Goal: Information Seeking & Learning: Check status

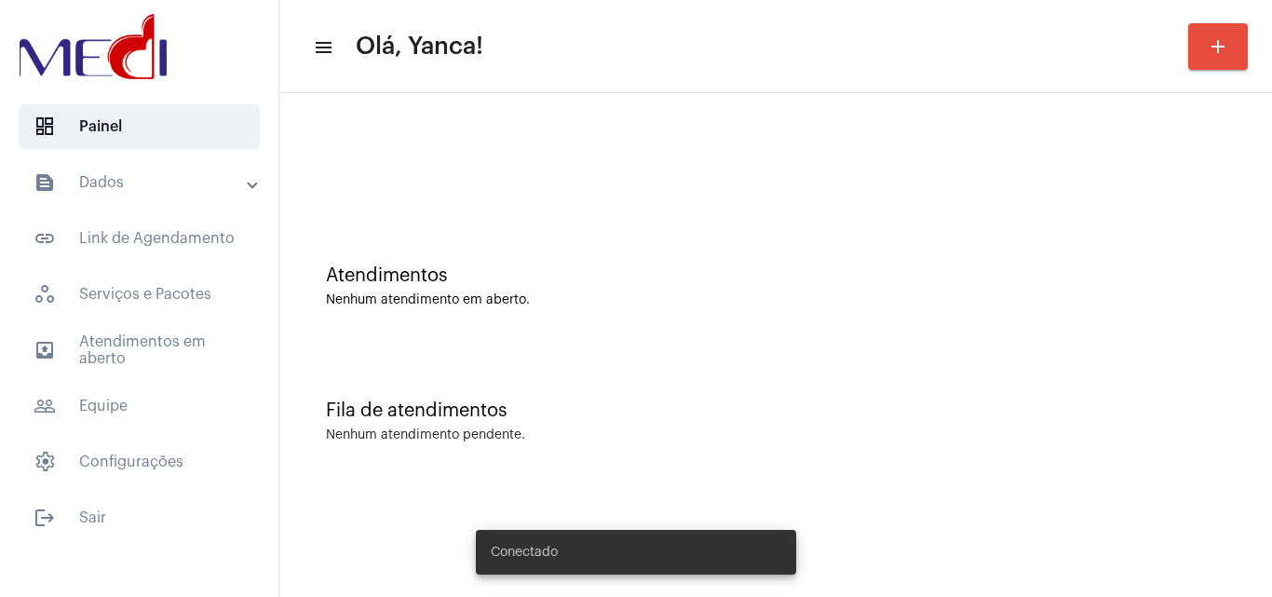
click at [163, 176] on mat-panel-title "text_snippet_outlined Dados" at bounding box center [141, 182] width 215 height 22
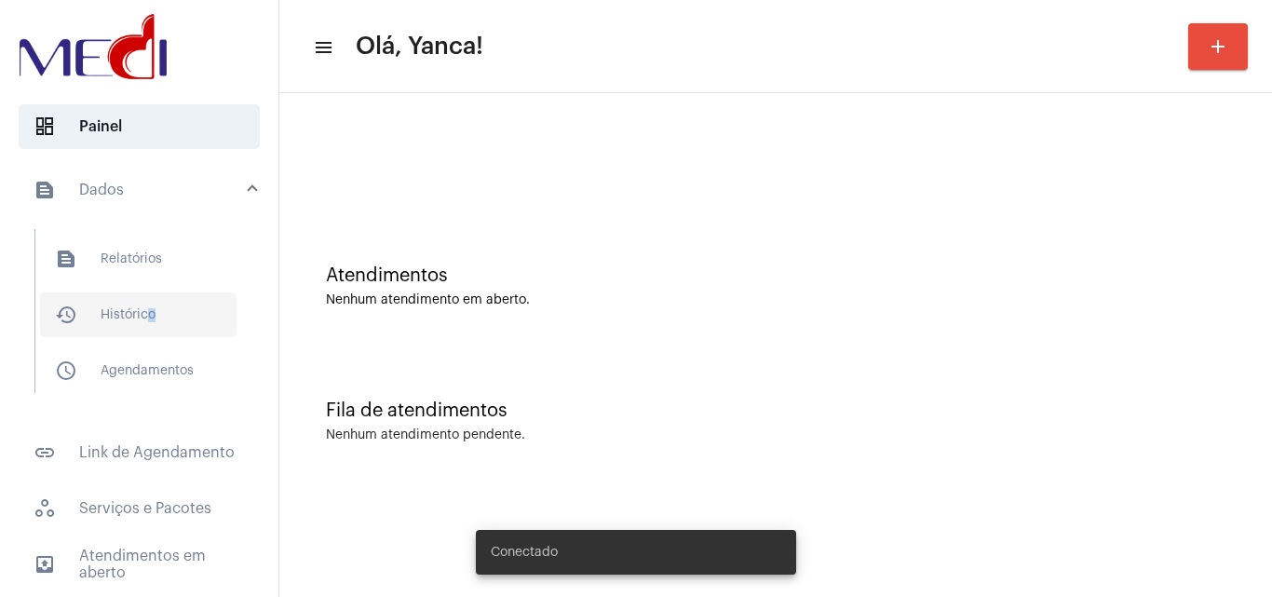
click at [144, 304] on span "history_outlined Histórico" at bounding box center [138, 314] width 196 height 45
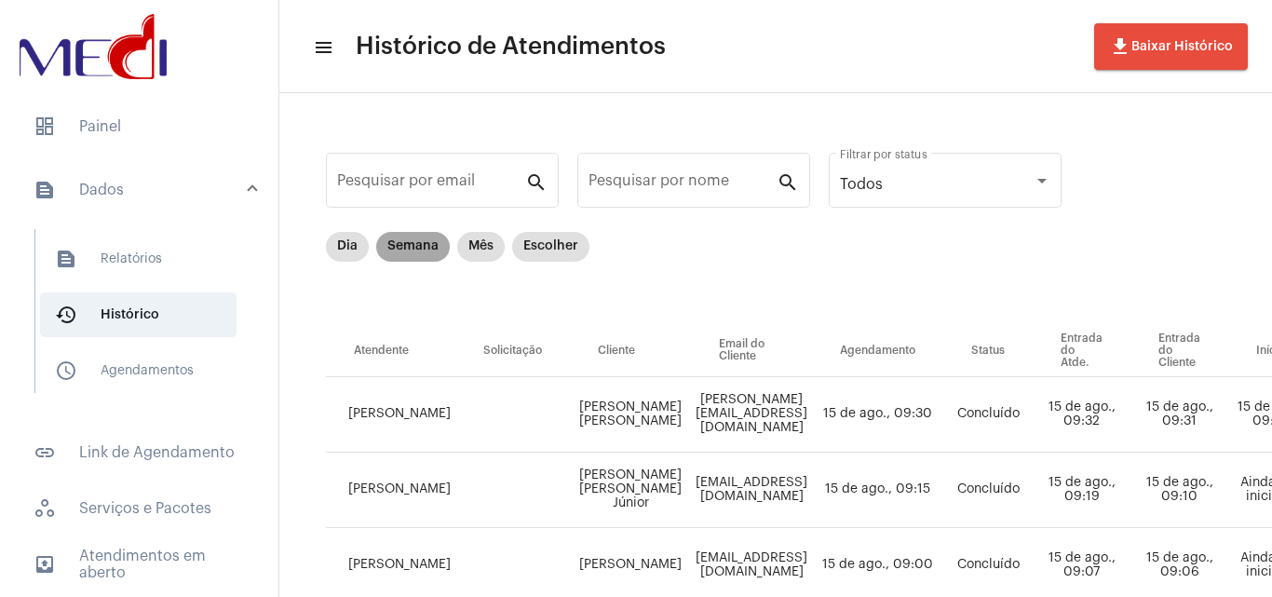
click at [425, 254] on mat-chip "Semana" at bounding box center [413, 247] width 74 height 30
click at [673, 173] on div "Pesquisar por nome" at bounding box center [682, 178] width 188 height 59
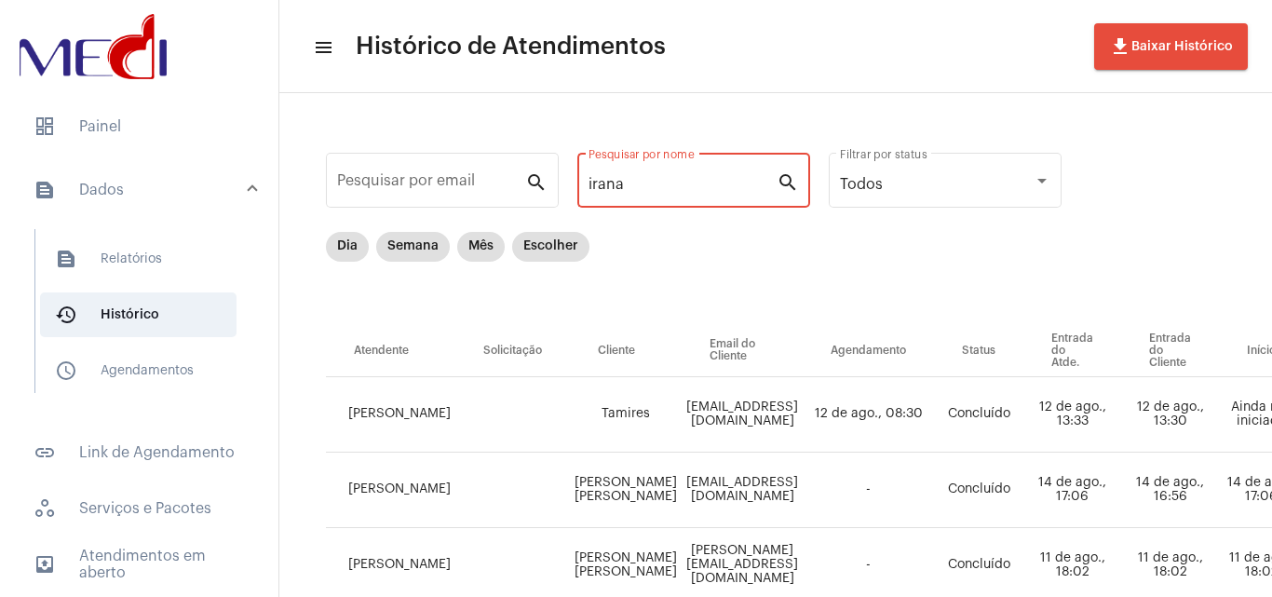
type input "irana"
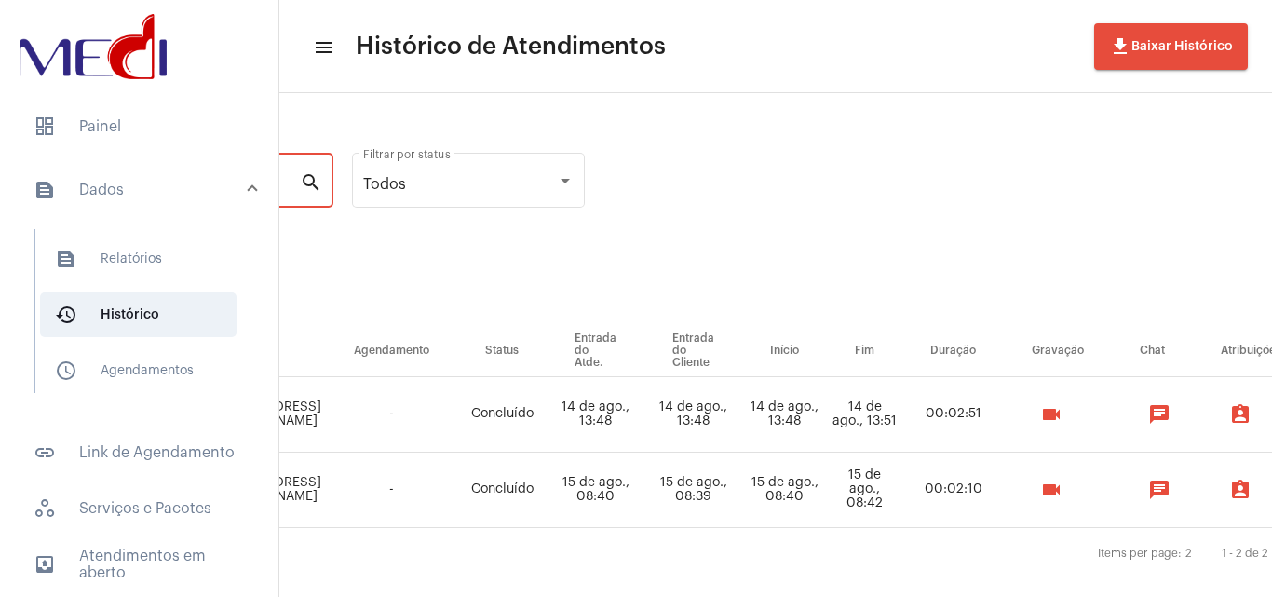
scroll to position [0, 481]
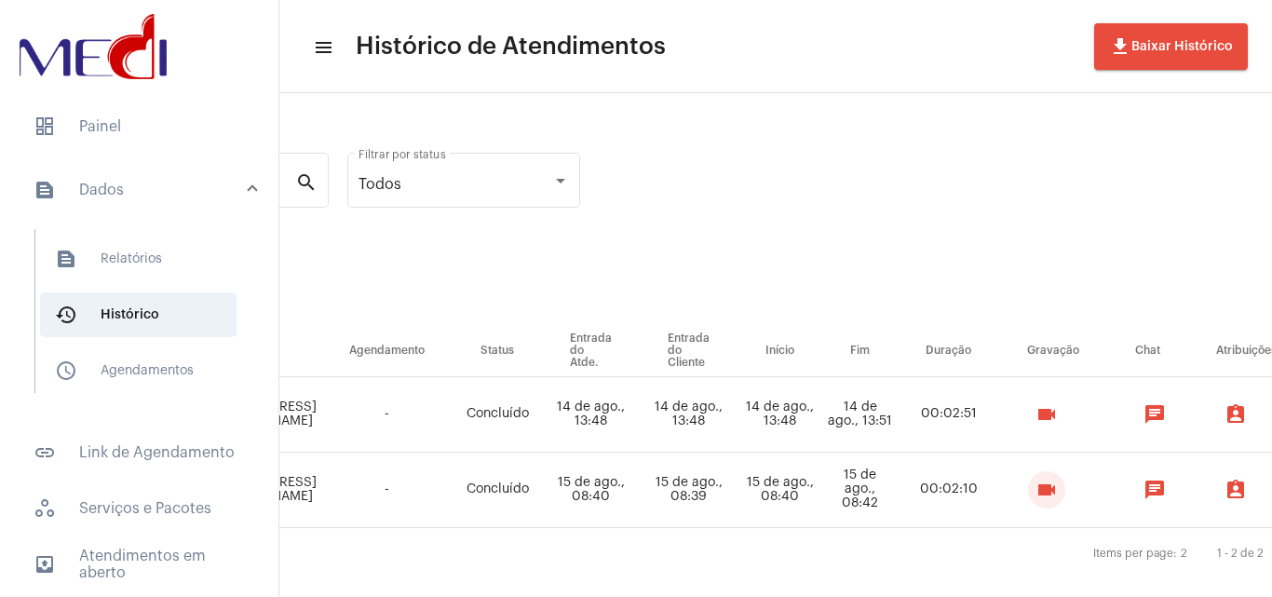
click at [1058, 491] on mat-icon "videocam" at bounding box center [1046, 490] width 22 height 22
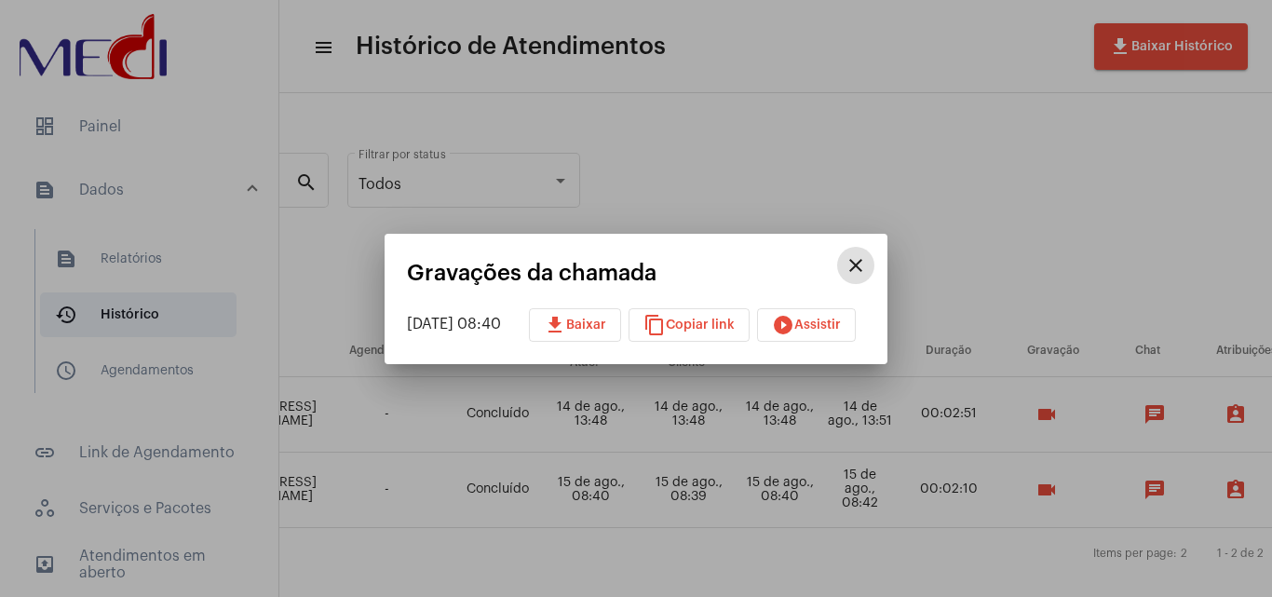
click at [841, 324] on span "play_circle_filled Assistir" at bounding box center [806, 324] width 69 height 13
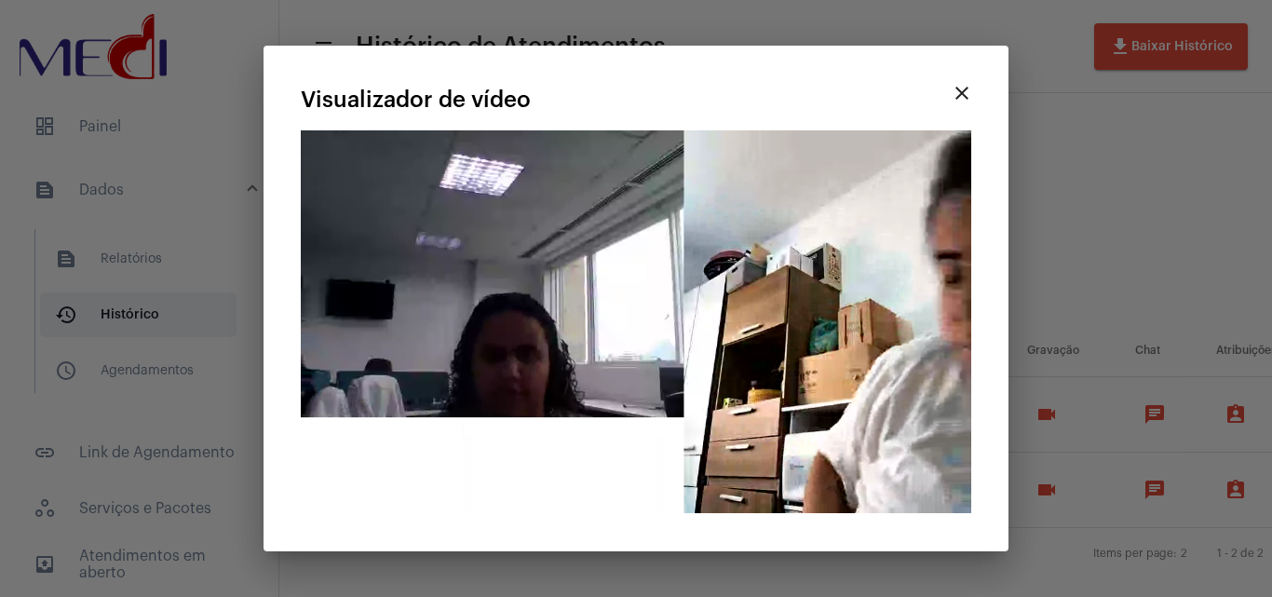
click at [1139, 119] on div at bounding box center [636, 298] width 1272 height 597
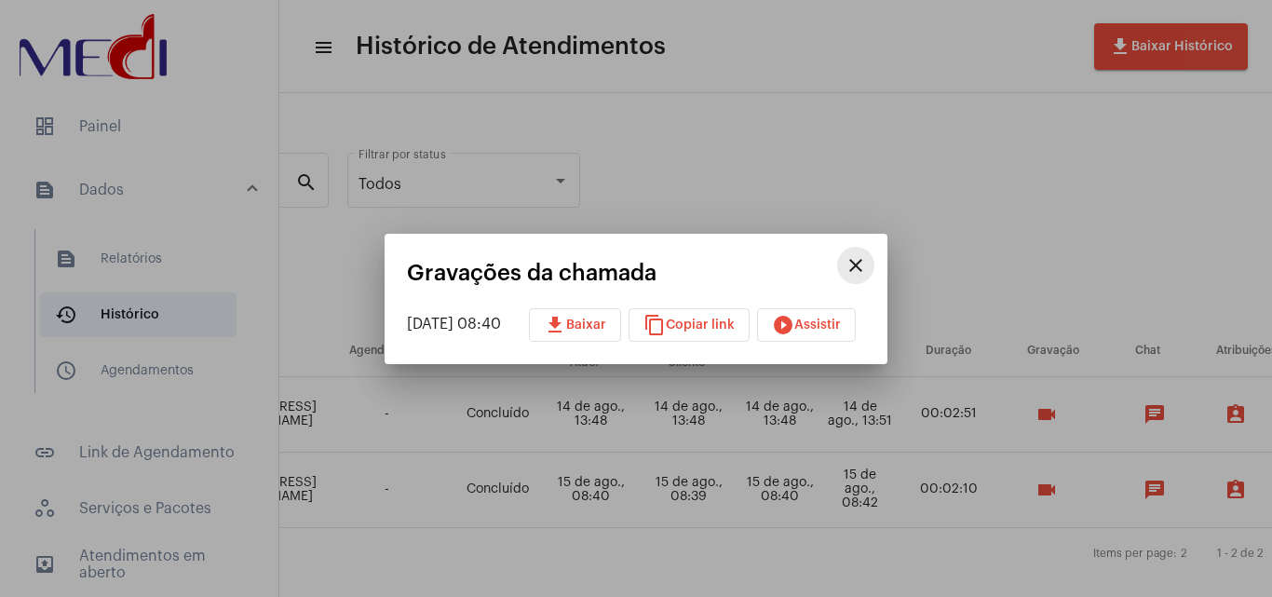
click at [867, 258] on mat-icon "close" at bounding box center [855, 265] width 22 height 22
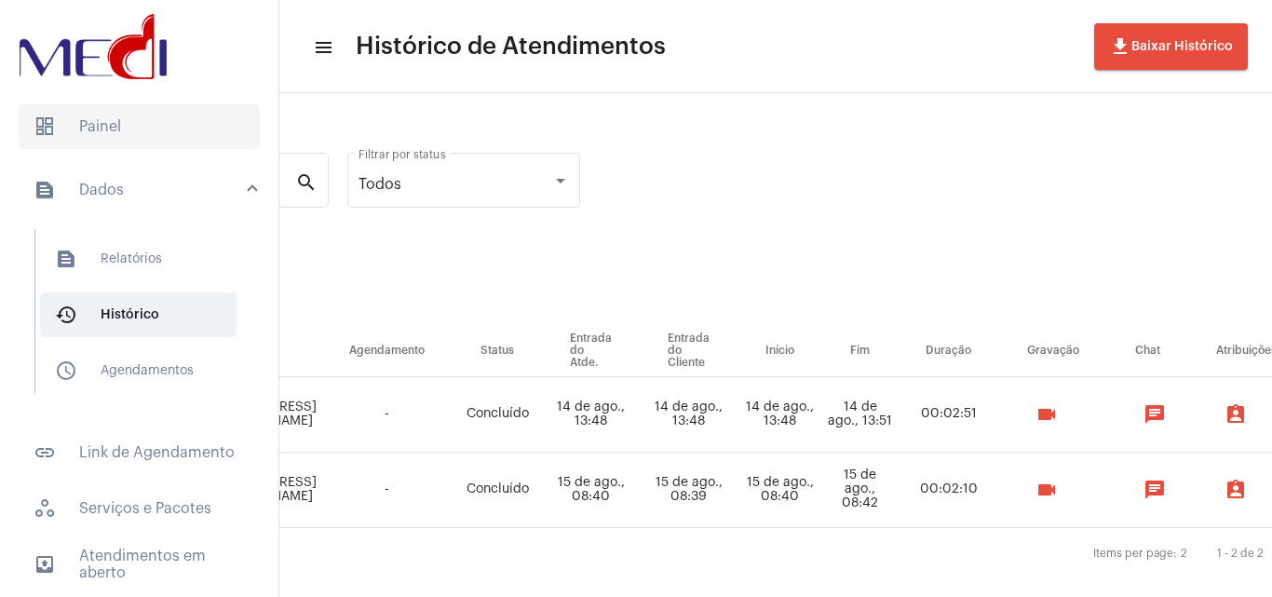
click at [178, 134] on span "dashboard Painel" at bounding box center [139, 126] width 241 height 45
